Goal: Task Accomplishment & Management: Manage account settings

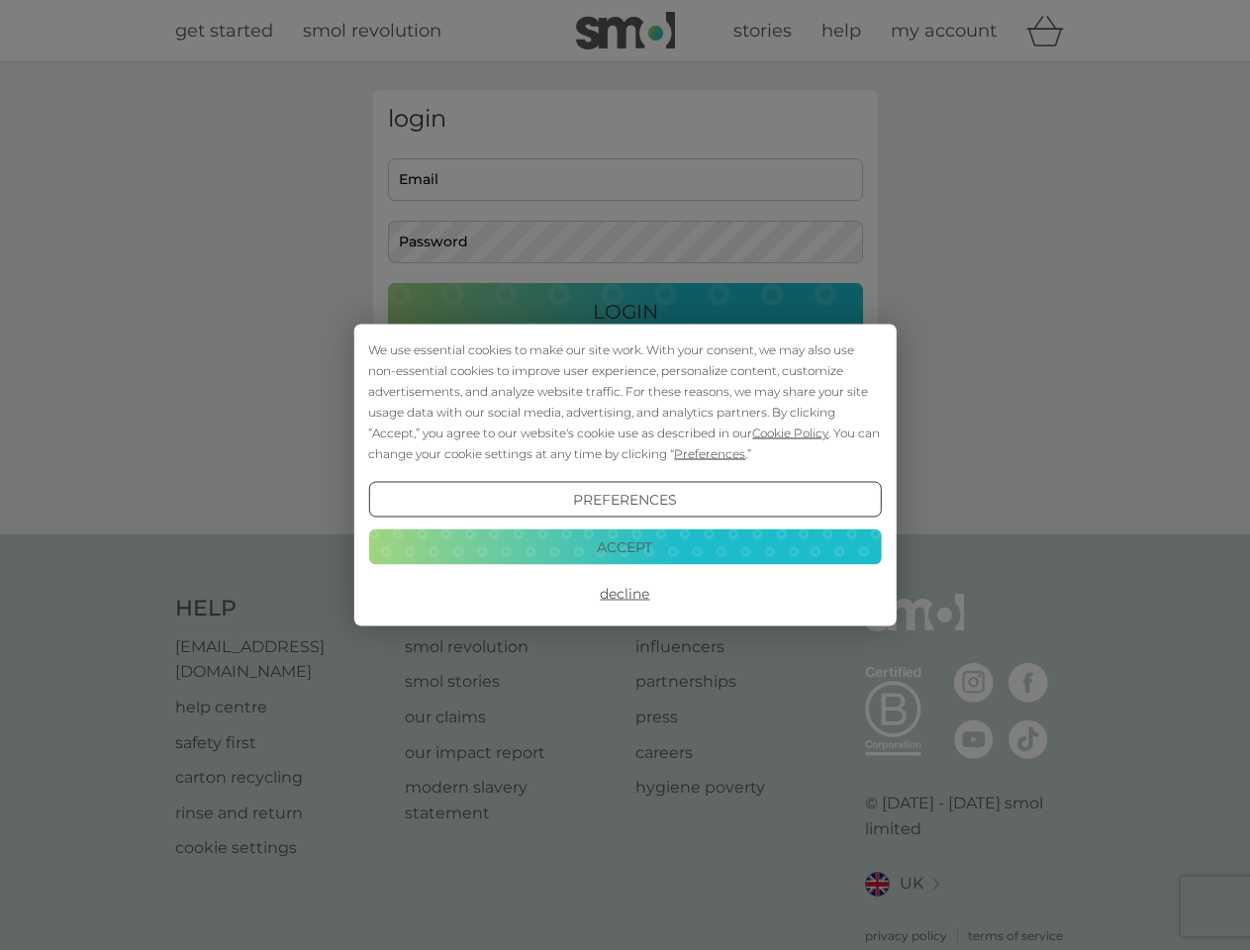
click at [791, 432] on span "Cookie Policy" at bounding box center [790, 433] width 76 height 15
click at [708, 453] on div "login Email Password Login ● ● ● ● ● ● ● ● ● ● ● ● ● ● ● ● ● ● ● ● ● ● ● ● ● ● …" at bounding box center [625, 298] width 505 height 417
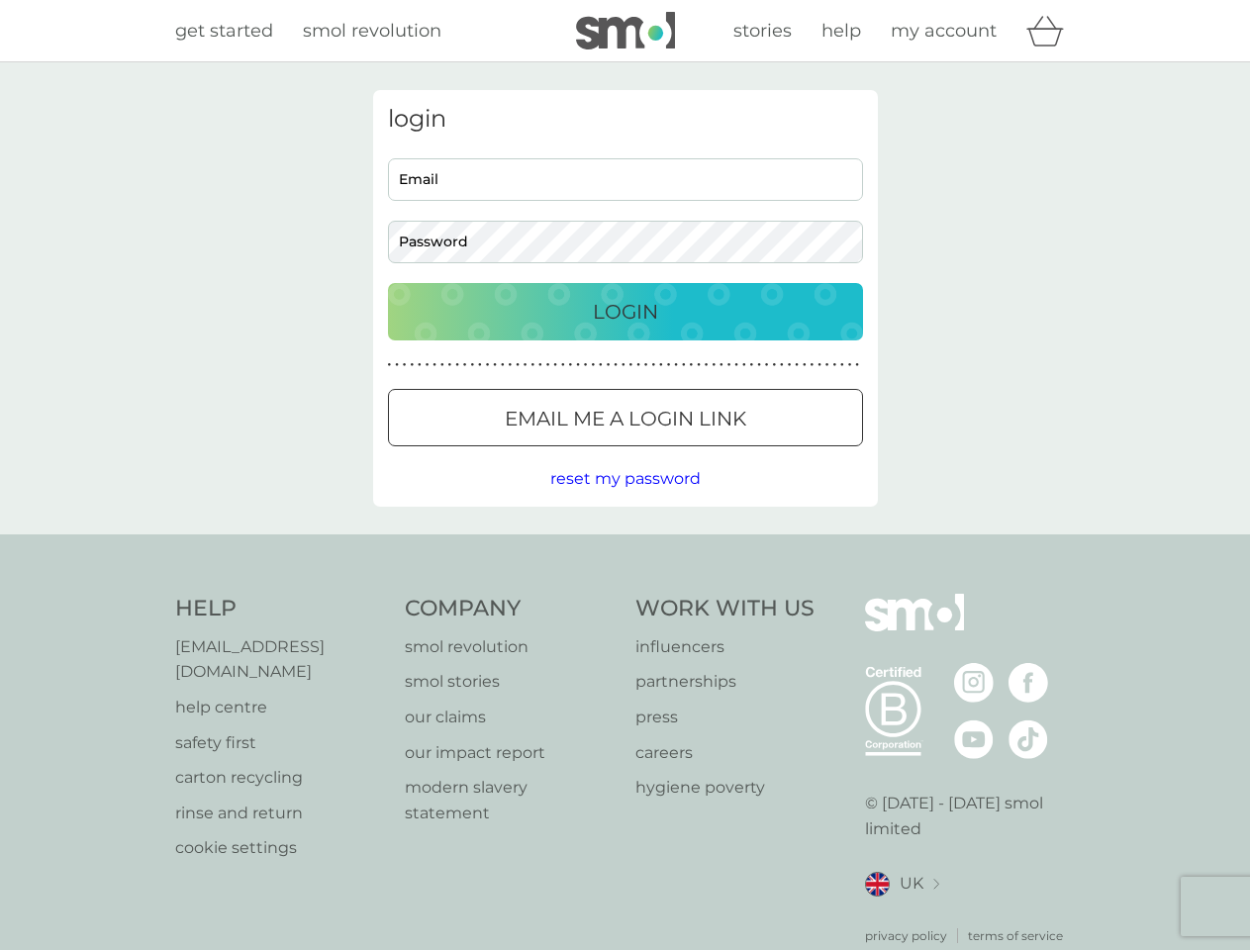
click at [624, 500] on div "login Email Password Login ● ● ● ● ● ● ● ● ● ● ● ● ● ● ● ● ● ● ● ● ● ● ● ● ● ● …" at bounding box center [625, 298] width 505 height 417
click at [624, 594] on div "Help [EMAIL_ADDRESS][DOMAIN_NAME] help centre safety first carton recycling rin…" at bounding box center [625, 769] width 901 height 351
click at [624, 546] on div "Help [EMAIL_ADDRESS][DOMAIN_NAME] help centre safety first carton recycling rin…" at bounding box center [625, 769] width 1250 height 470
